Goal: Use online tool/utility: Utilize a website feature to perform a specific function

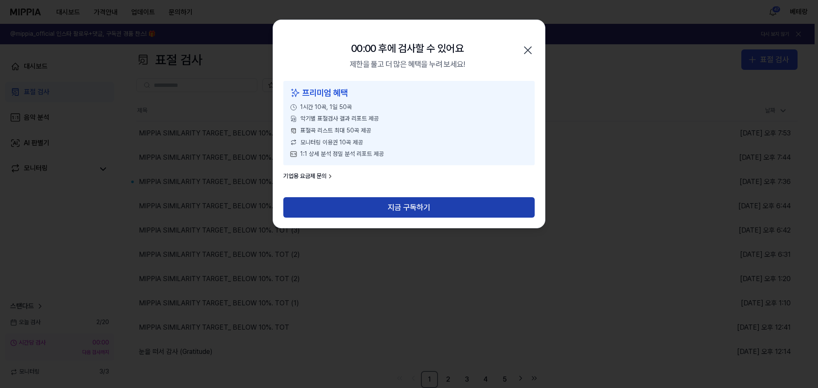
click at [402, 204] on button "지금 구독하기" at bounding box center [408, 207] width 251 height 20
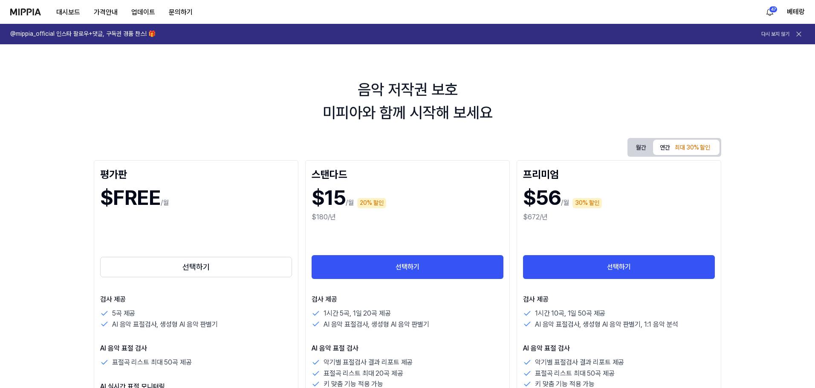
click at [28, 13] on img at bounding box center [25, 12] width 31 height 7
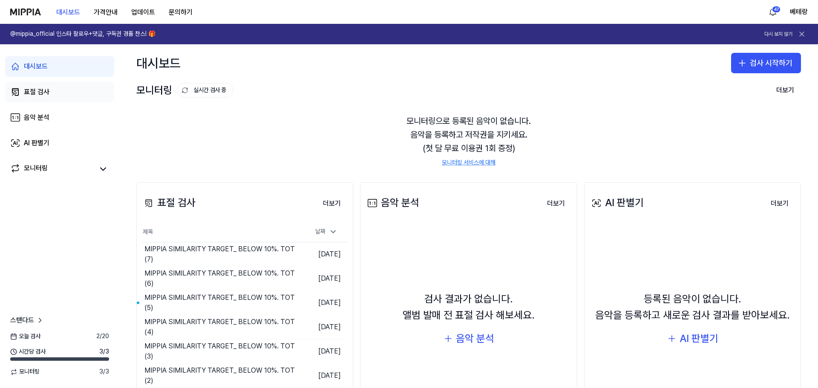
click at [34, 93] on div "표절 검사" at bounding box center [37, 92] width 26 height 10
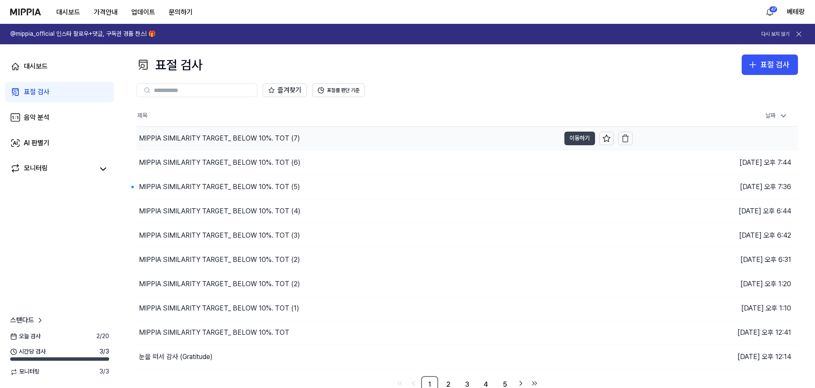
click at [579, 139] on button "이동하기" at bounding box center [579, 139] width 31 height 14
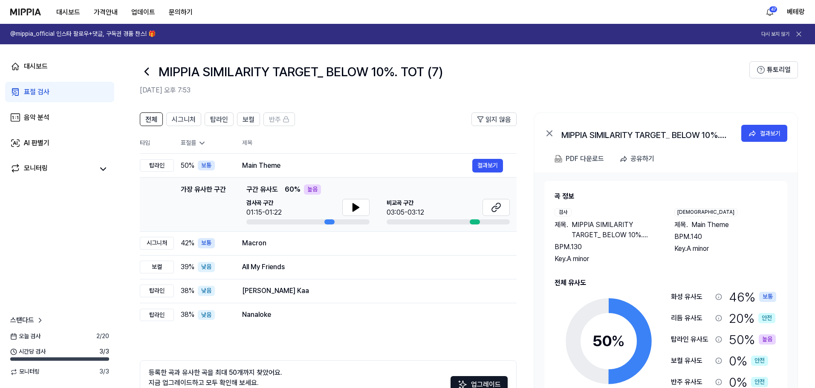
click at [44, 90] on div "표절 검사" at bounding box center [37, 92] width 26 height 10
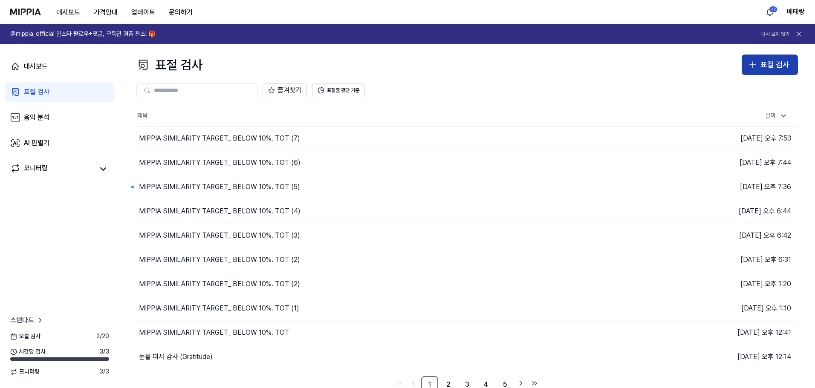
click at [756, 67] on icon "button" at bounding box center [753, 65] width 10 height 10
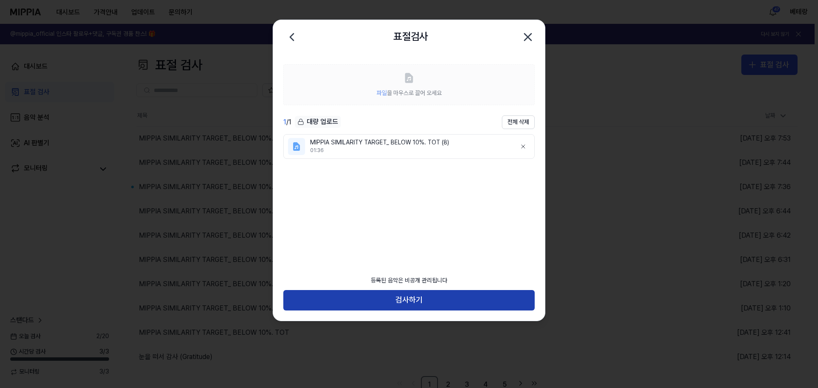
click at [408, 300] on button "검사하기" at bounding box center [408, 300] width 251 height 20
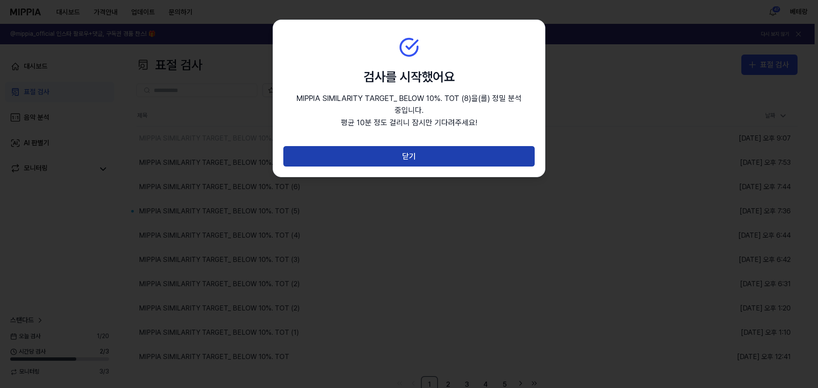
click at [406, 160] on button "닫기" at bounding box center [408, 156] width 251 height 20
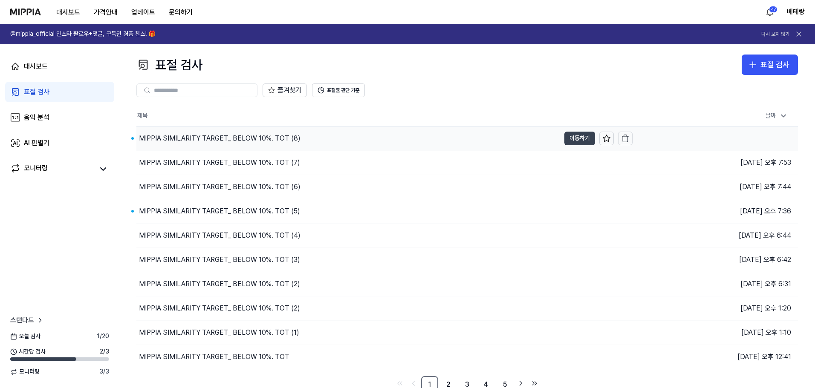
click at [584, 139] on button "이동하기" at bounding box center [579, 139] width 31 height 14
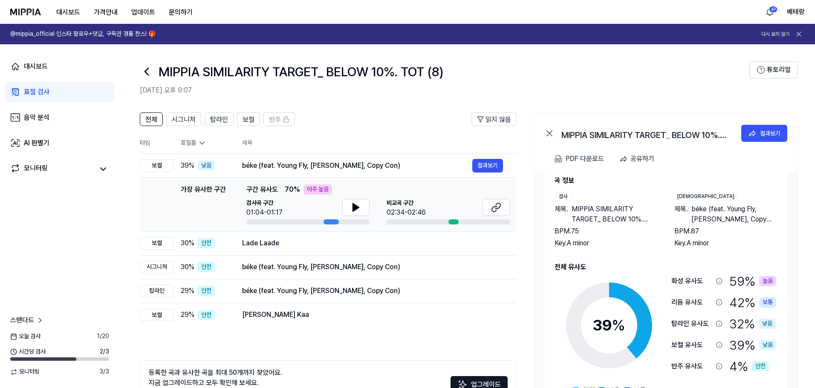
scroll to position [24, 0]
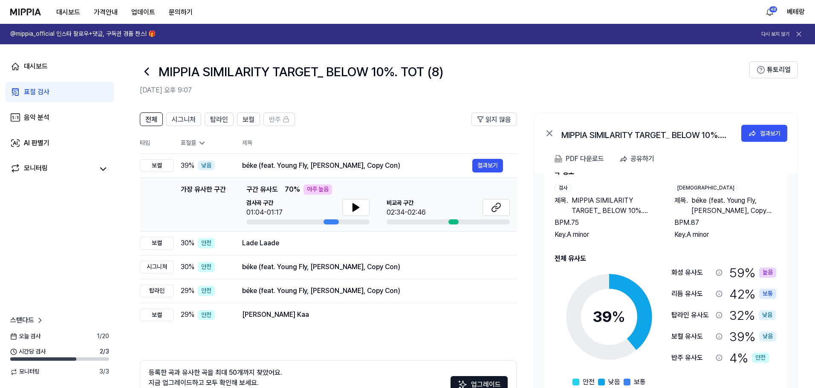
click at [27, 93] on div "표절 검사" at bounding box center [37, 92] width 26 height 10
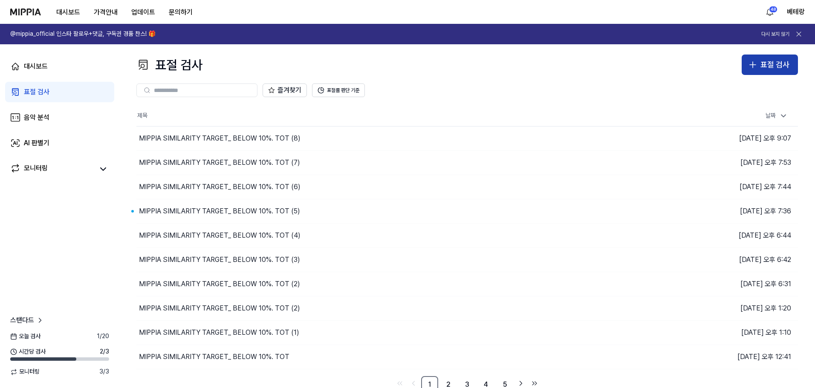
click at [750, 62] on icon "button" at bounding box center [753, 65] width 10 height 10
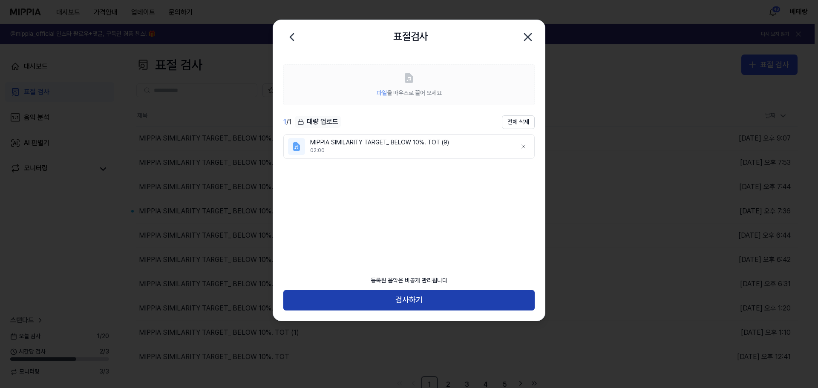
click at [404, 297] on button "검사하기" at bounding box center [408, 300] width 251 height 20
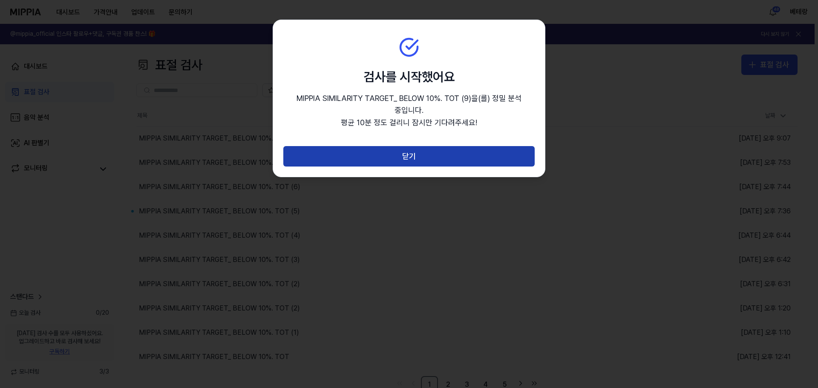
click at [403, 156] on button "닫기" at bounding box center [408, 156] width 251 height 20
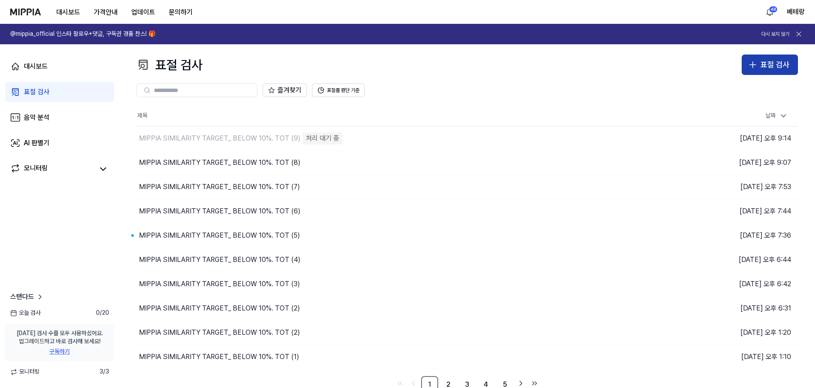
click at [753, 65] on icon "button" at bounding box center [753, 65] width 6 height 0
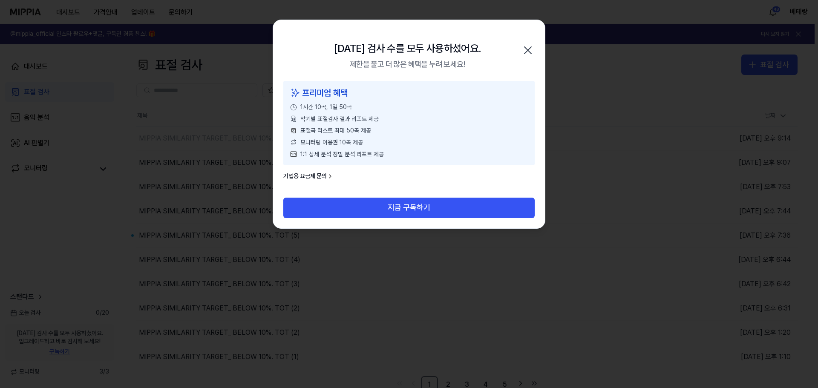
click at [527, 51] on icon "button" at bounding box center [528, 50] width 7 height 7
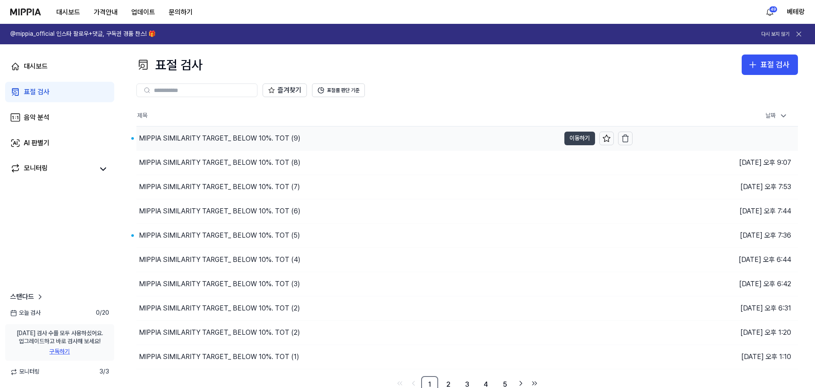
click at [580, 140] on button "이동하기" at bounding box center [579, 139] width 31 height 14
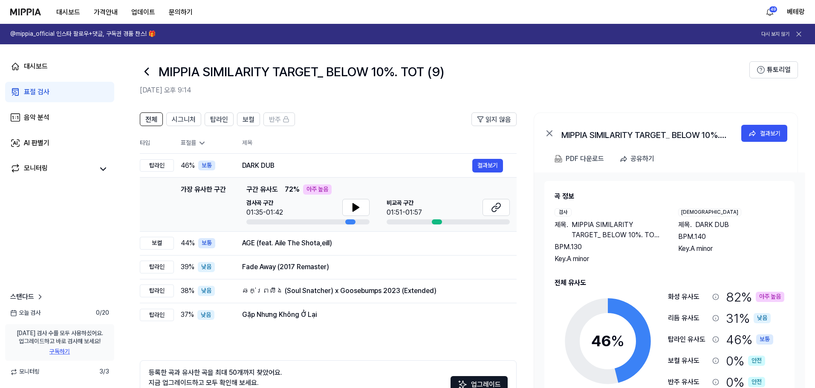
scroll to position [43, 0]
